Goal: Task Accomplishment & Management: Manage account settings

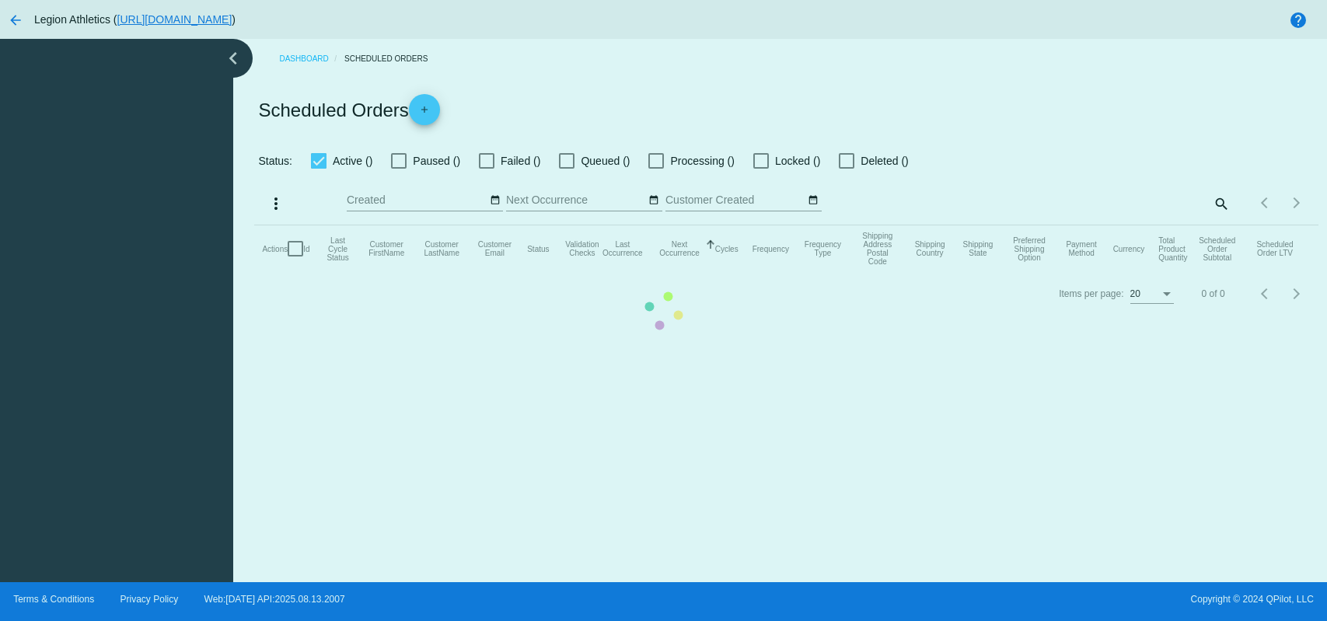
checkbox input "true"
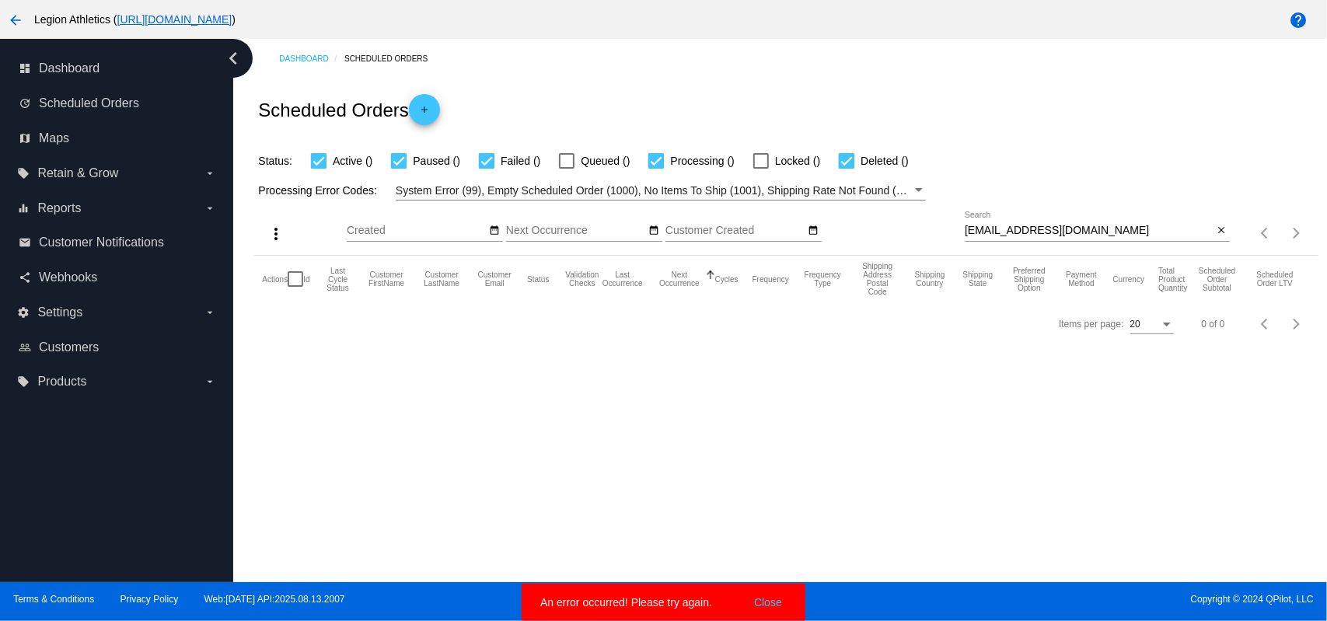
click at [1073, 226] on input "[EMAIL_ADDRESS][DOMAIN_NAME]" at bounding box center [1089, 231] width 249 height 12
paste input "[EMAIL_ADDRESS][DOMAIN_NAME]"
type input "[EMAIL_ADDRESS][DOMAIN_NAME]"
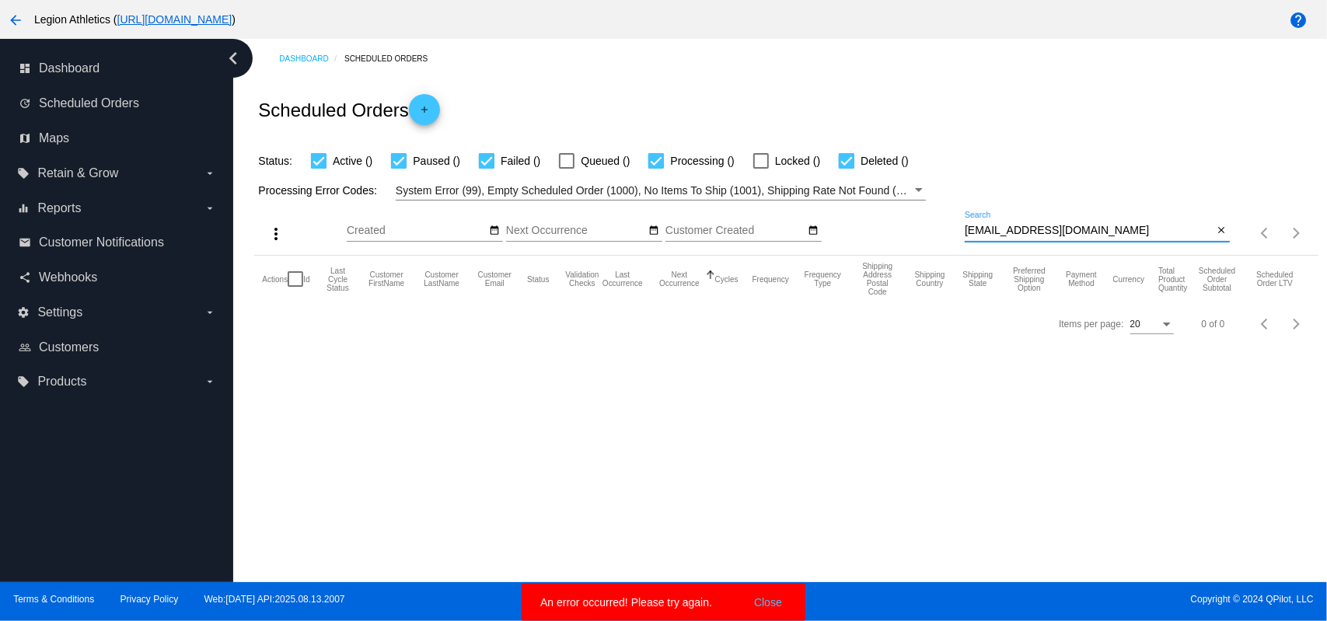
click at [905, 122] on div "Scheduled Orders add" at bounding box center [785, 110] width 1063 height 62
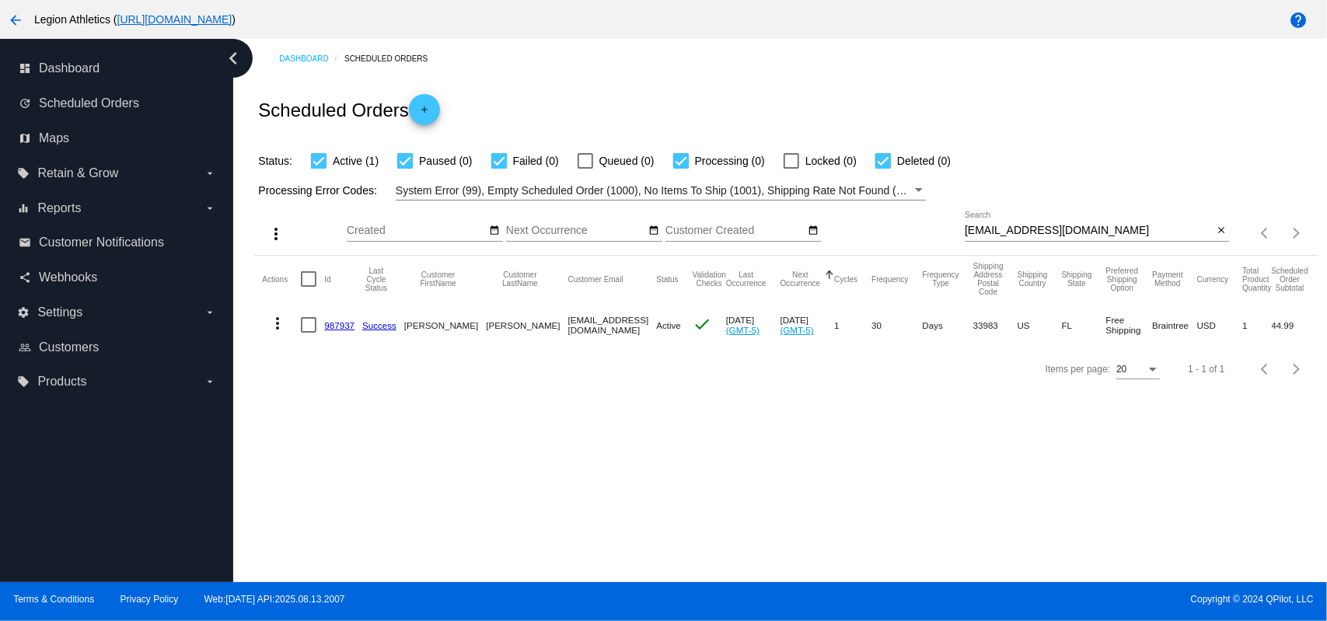
click at [334, 324] on link "987937" at bounding box center [339, 325] width 30 height 10
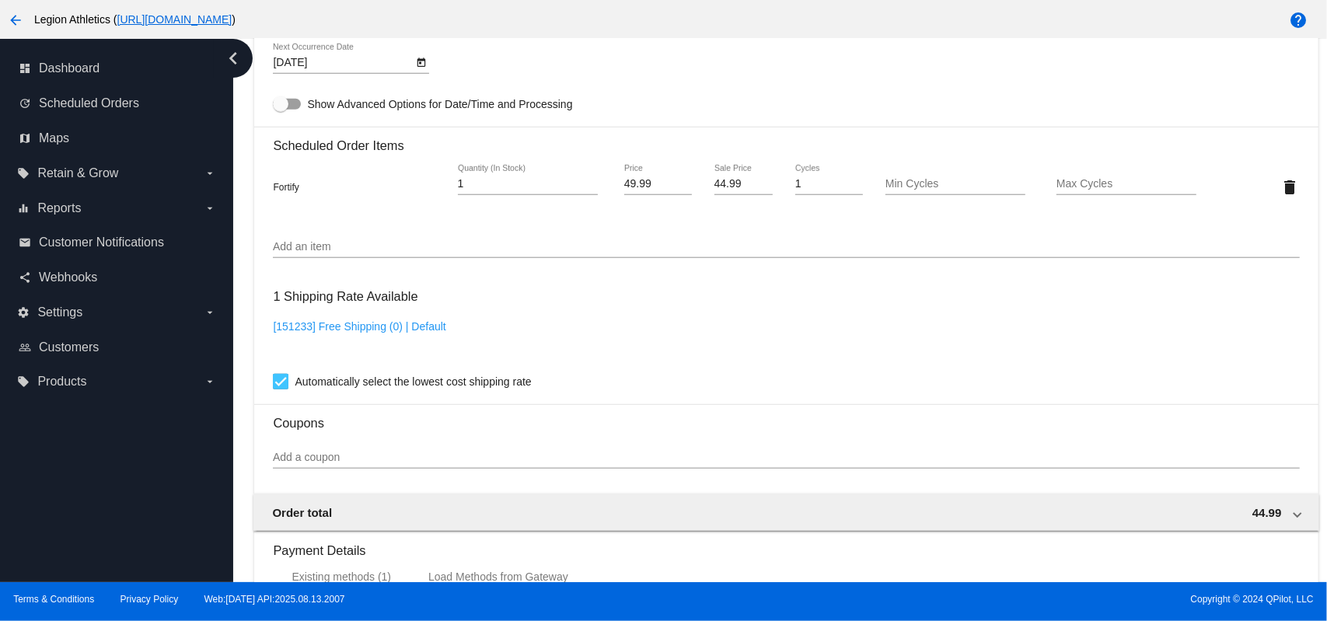
scroll to position [1036, 0]
click at [390, 246] on input "Add an item" at bounding box center [786, 246] width 1026 height 12
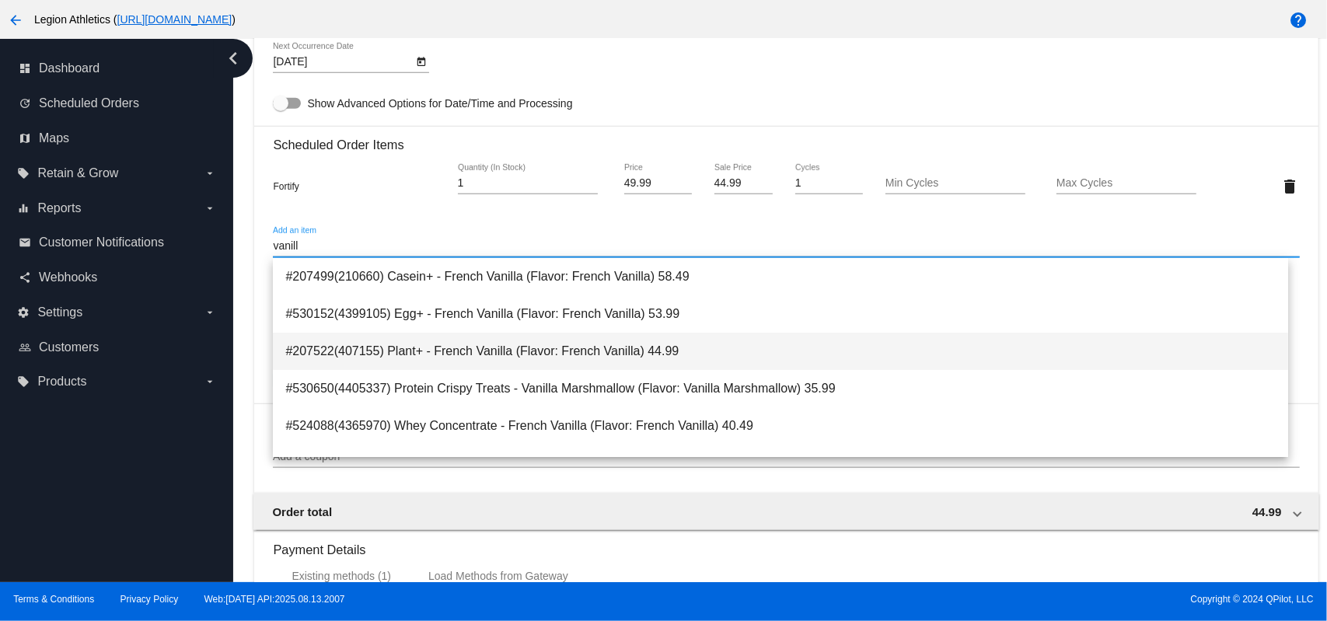
scroll to position [99, 0]
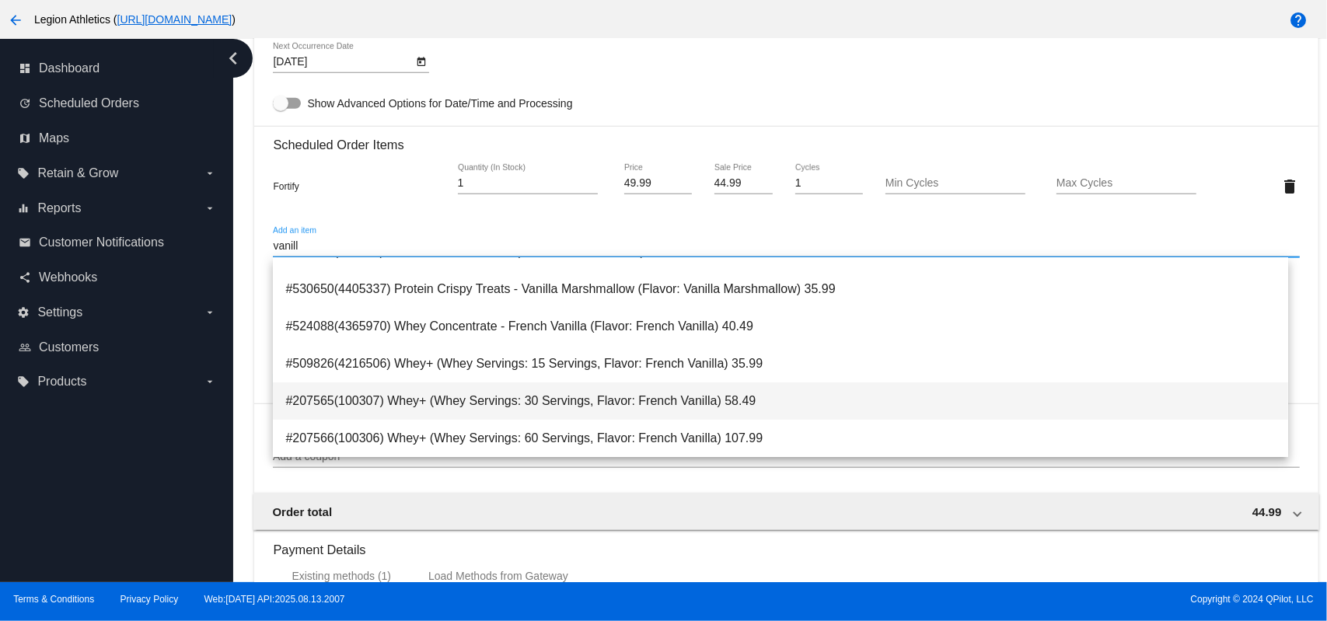
type input "vanill"
click at [511, 405] on span "#207565(100307) Whey+ (Whey Servings: 30 Servings, Flavor: French Vanilla) 58.49" at bounding box center [779, 400] width 989 height 37
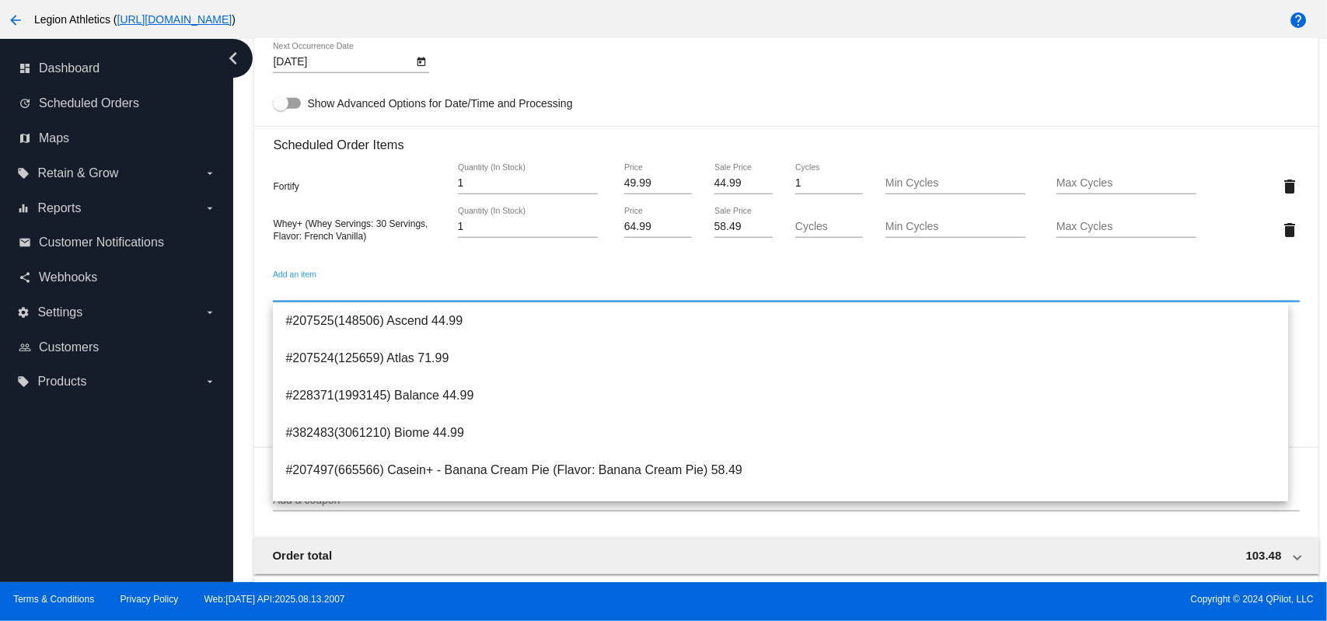
click at [752, 82] on div "[DATE] Next Occurrence Date" at bounding box center [786, 65] width 1026 height 44
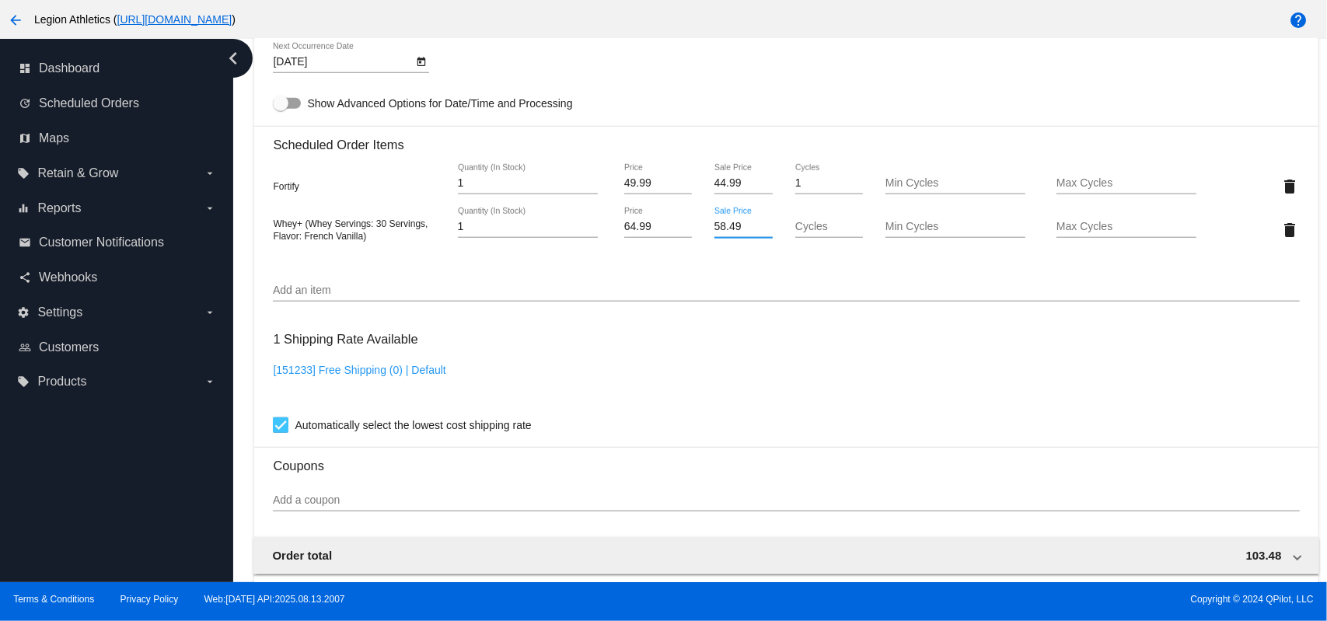
click at [732, 229] on input "58.49" at bounding box center [743, 227] width 59 height 12
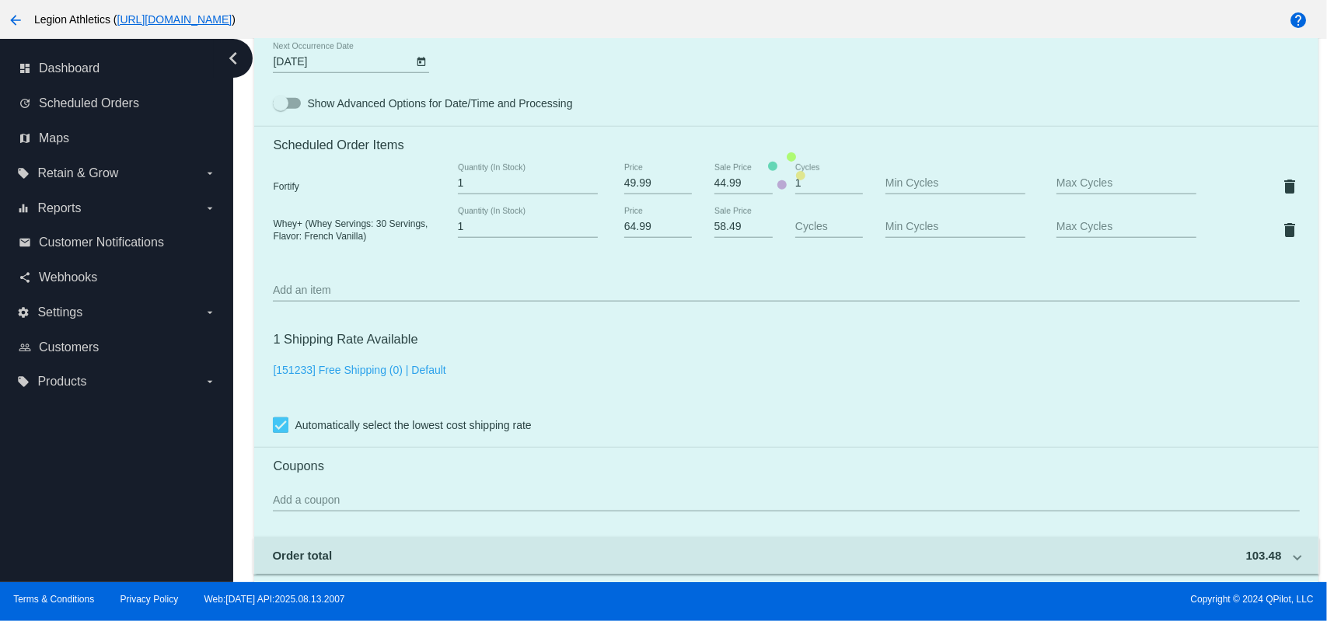
click at [745, 90] on mat-card "Customer 6966329: [PERSON_NAME] [EMAIL_ADDRESS][DOMAIN_NAME] Customer Shipping …" at bounding box center [785, 171] width 1063 height 1598
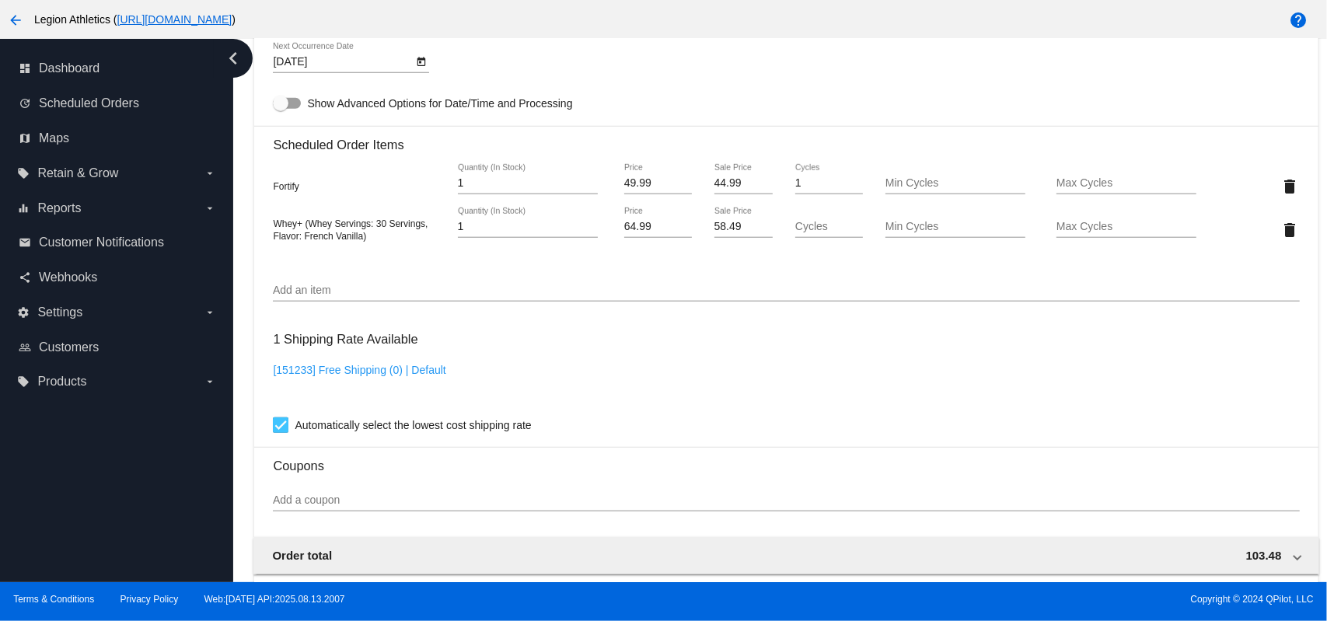
click at [815, 226] on input "Cycles" at bounding box center [829, 227] width 68 height 12
type input "1"
click at [871, 92] on mat-card "Customer 6966329: [PERSON_NAME] [EMAIL_ADDRESS][DOMAIN_NAME] Customer Shipping …" at bounding box center [785, 171] width 1063 height 1598
